Goal: Task Accomplishment & Management: Manage account settings

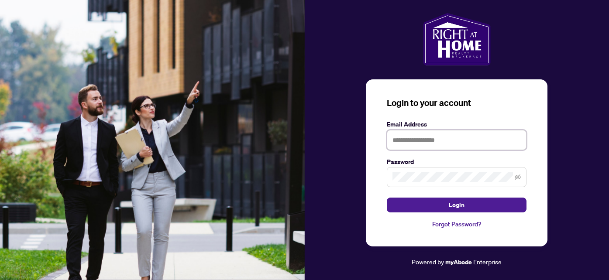
type input "**********"
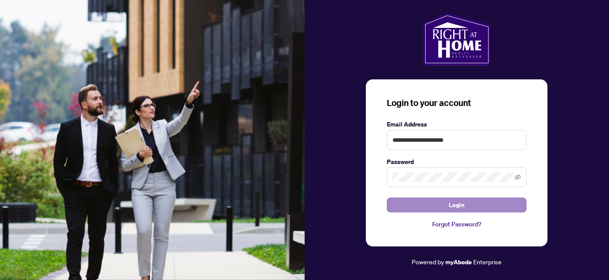
click at [464, 207] on span "Login" at bounding box center [457, 205] width 16 height 14
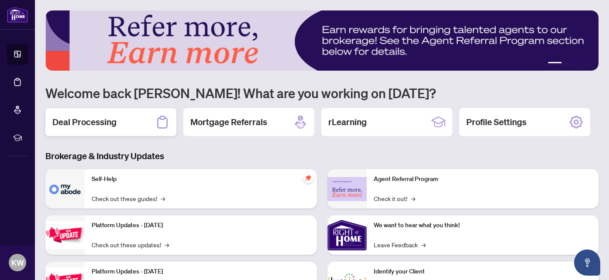
click at [117, 120] on div "Deal Processing" at bounding box center [110, 122] width 131 height 28
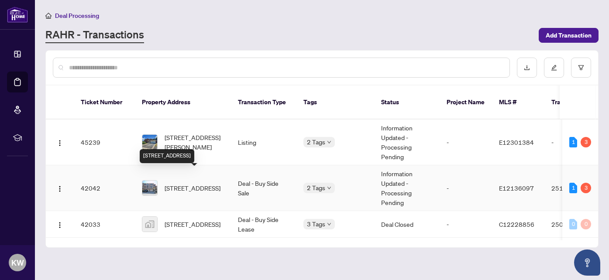
click at [178, 183] on span "[STREET_ADDRESS]" at bounding box center [192, 188] width 56 height 10
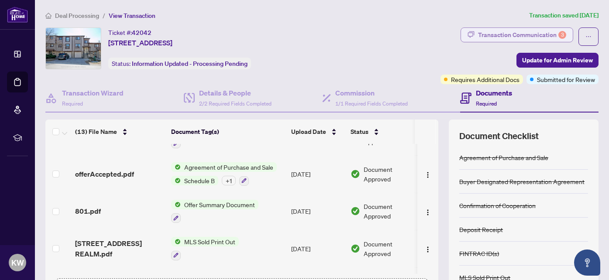
click at [540, 35] on div "Transaction Communication 3" at bounding box center [522, 35] width 88 height 14
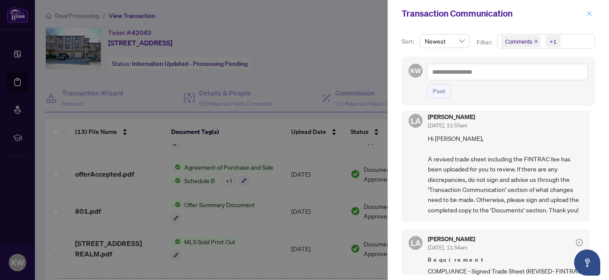
click at [590, 15] on icon "close" at bounding box center [589, 13] width 5 height 5
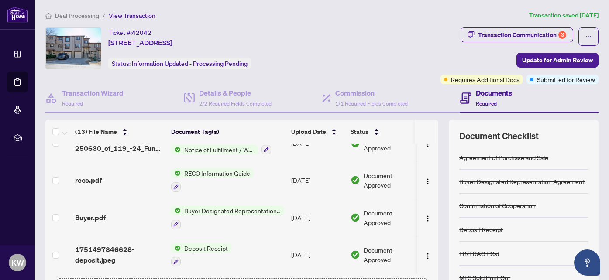
scroll to position [356, 0]
